Goal: Information Seeking & Learning: Learn about a topic

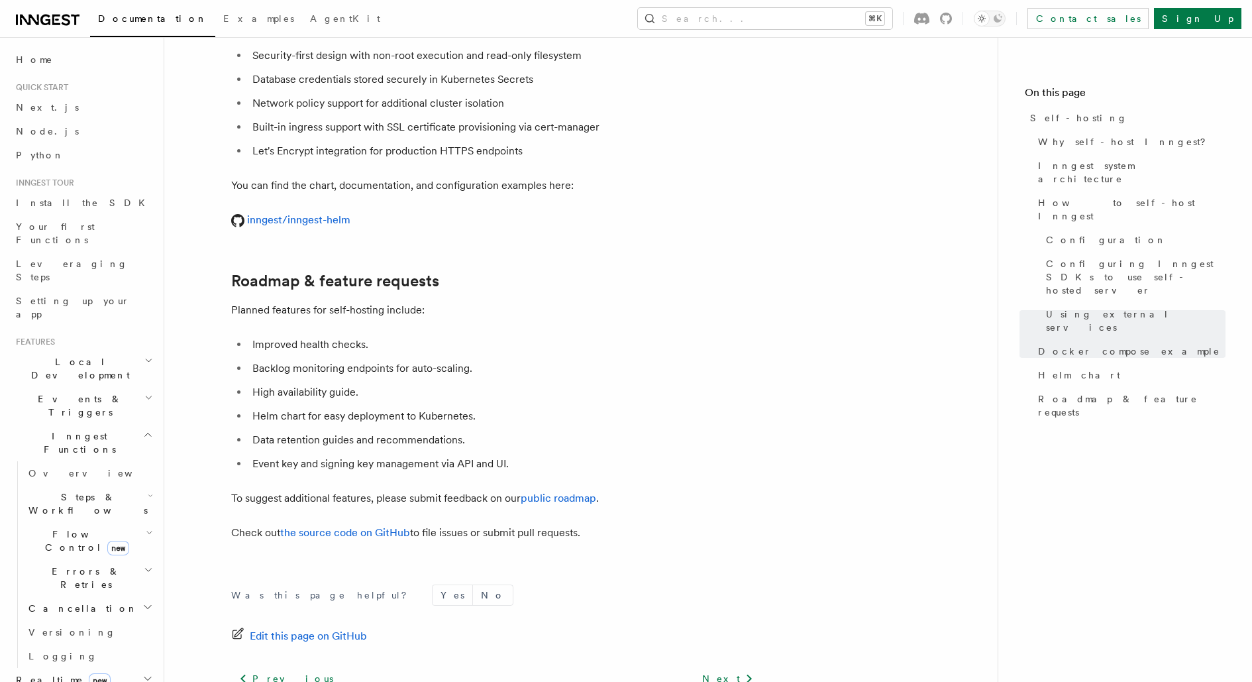
scroll to position [5008, 0]
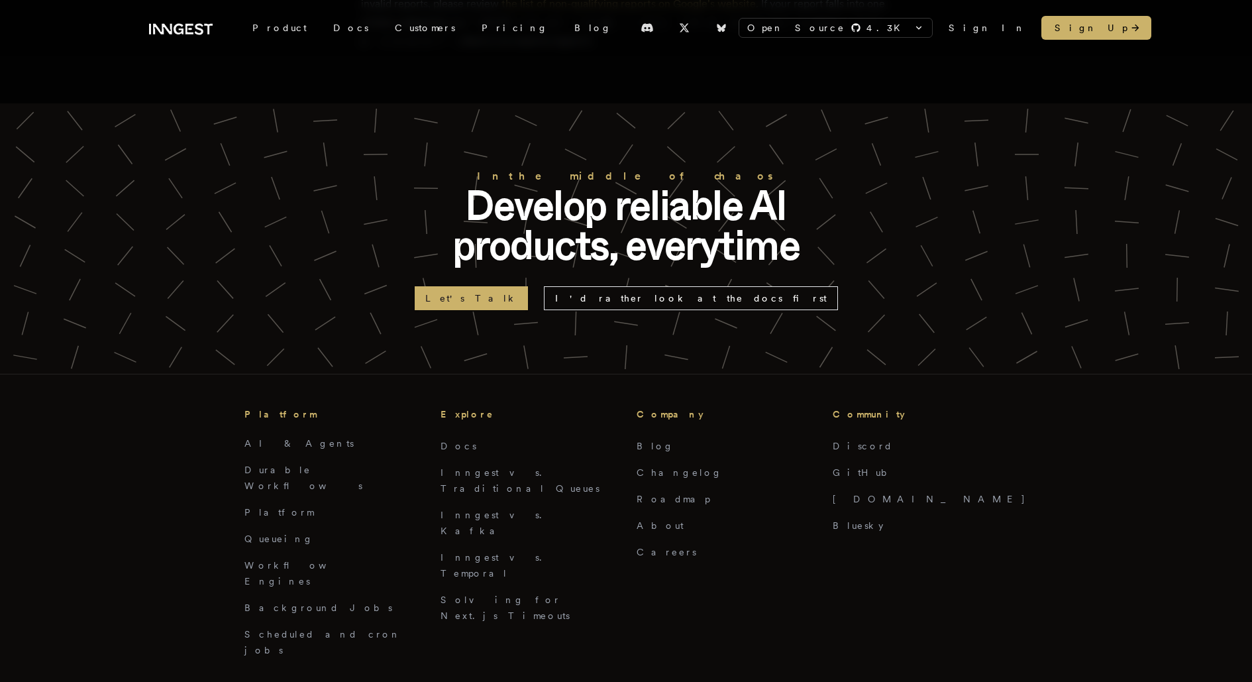
scroll to position [2946, 0]
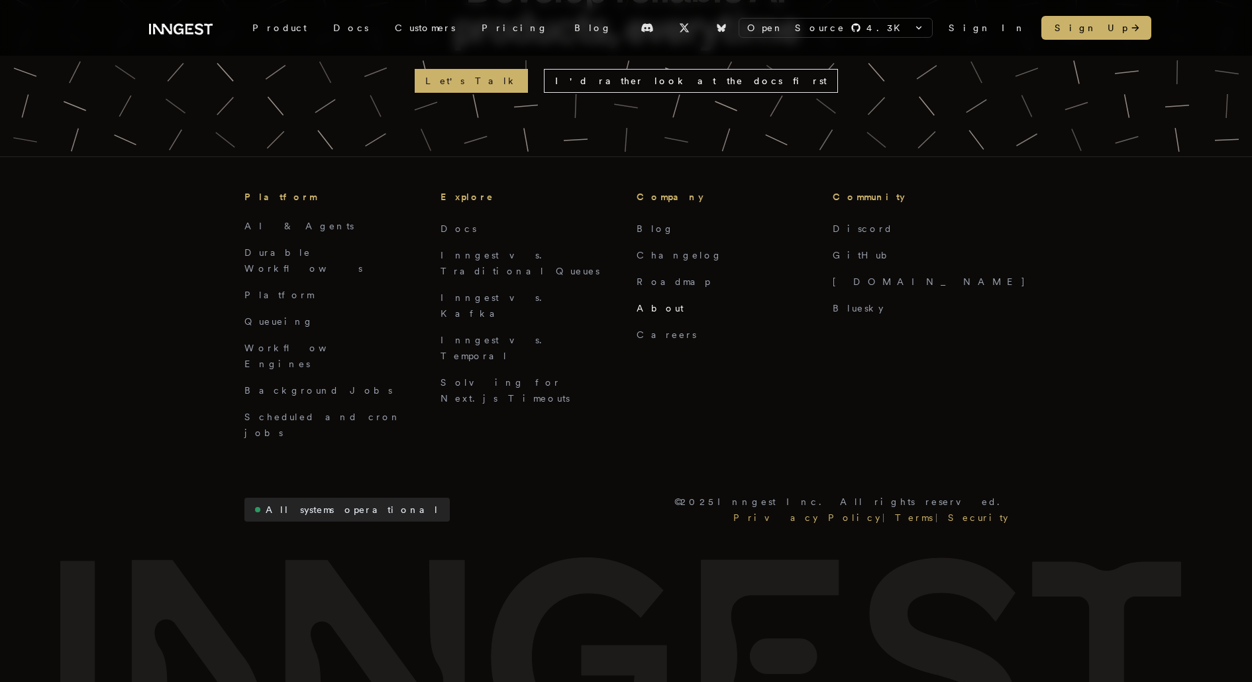
click at [651, 303] on link "About" at bounding box center [660, 308] width 47 height 11
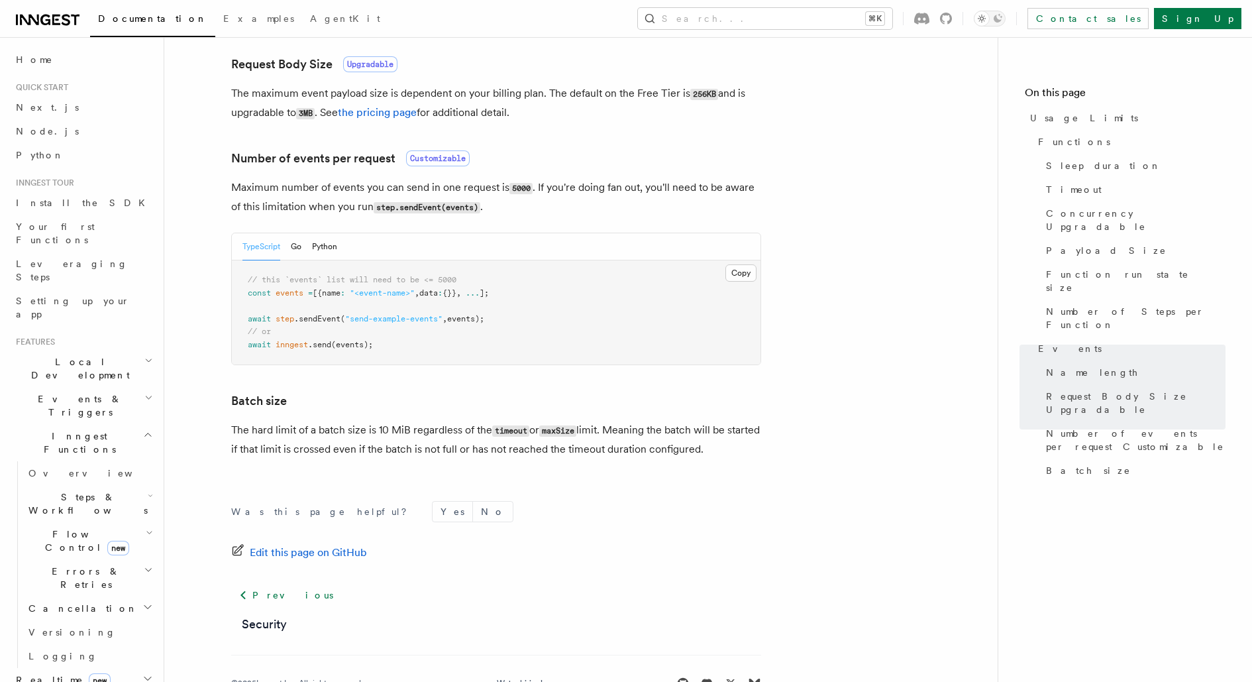
scroll to position [1188, 0]
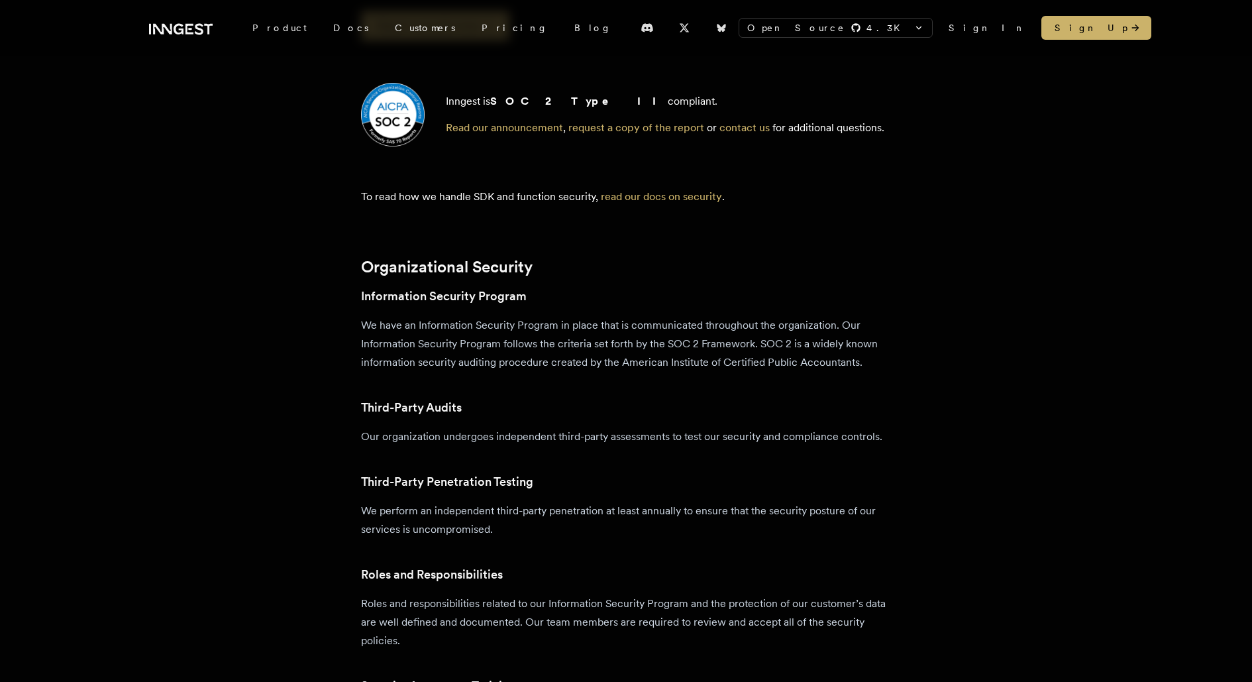
scroll to position [213, 0]
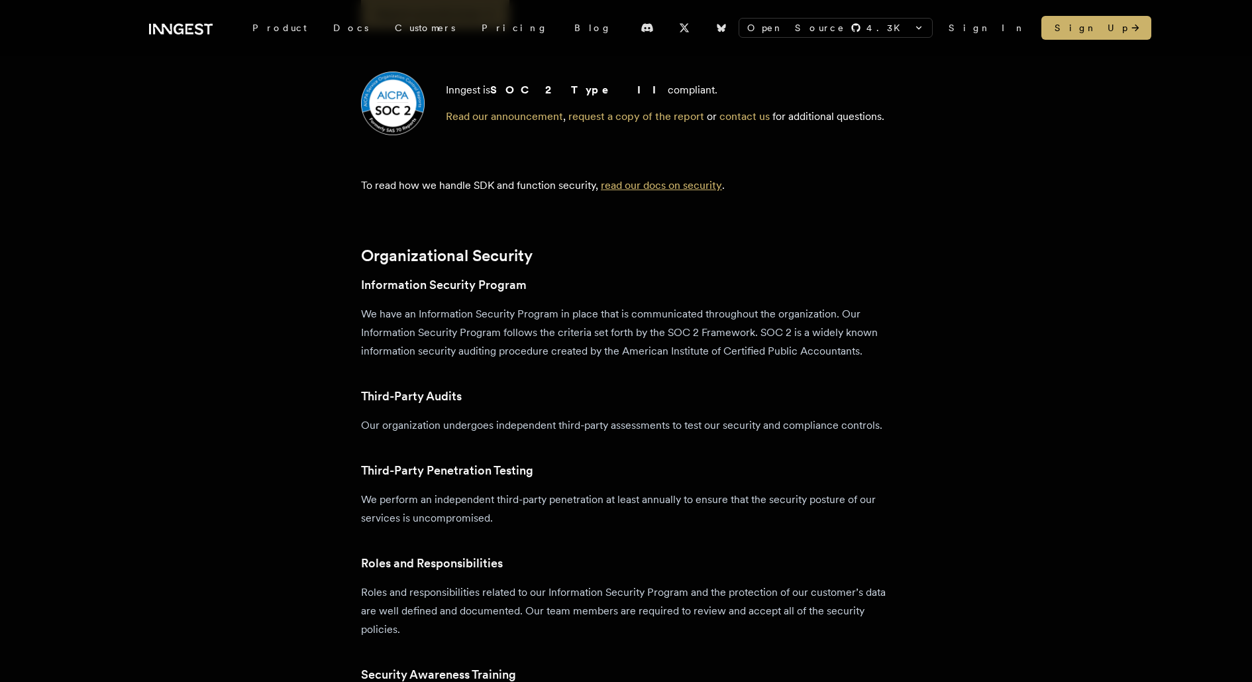
click at [663, 186] on link "read our docs on security" at bounding box center [661, 185] width 121 height 13
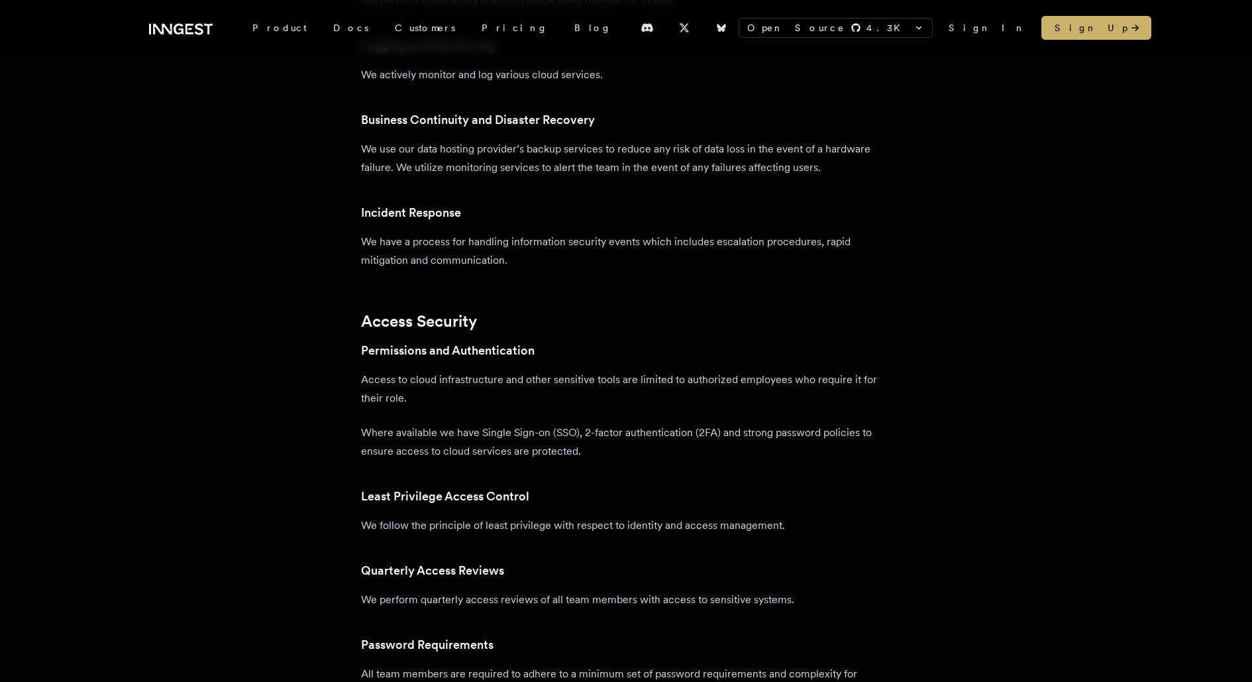
scroll to position [1594, 0]
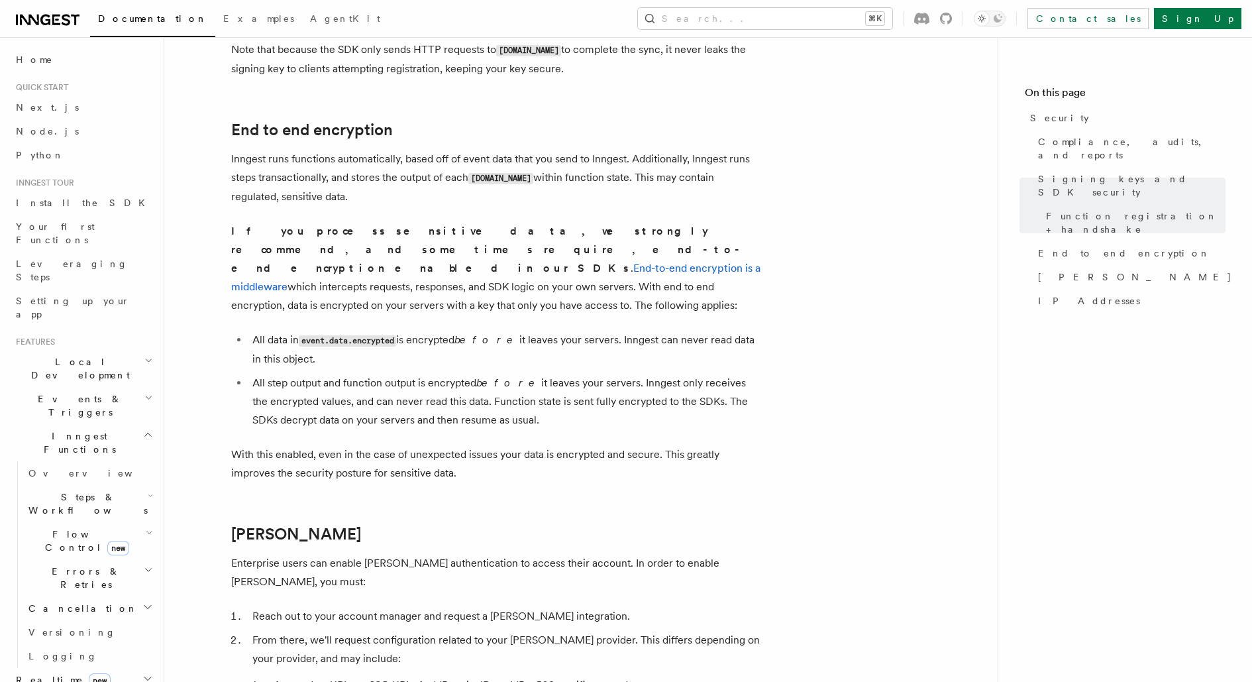
scroll to position [992, 0]
